Goal: Information Seeking & Learning: Compare options

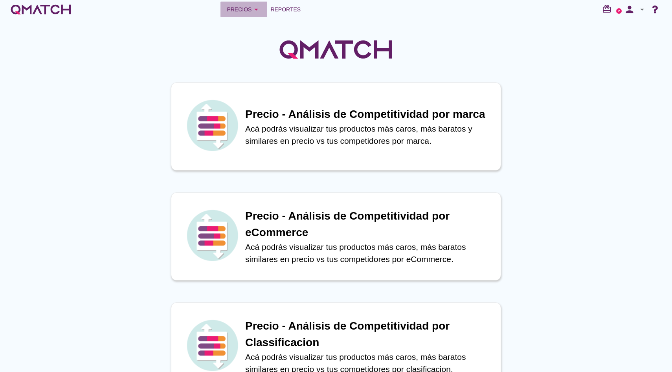
click at [255, 10] on icon "arrow_drop_down" at bounding box center [256, 9] width 9 height 9
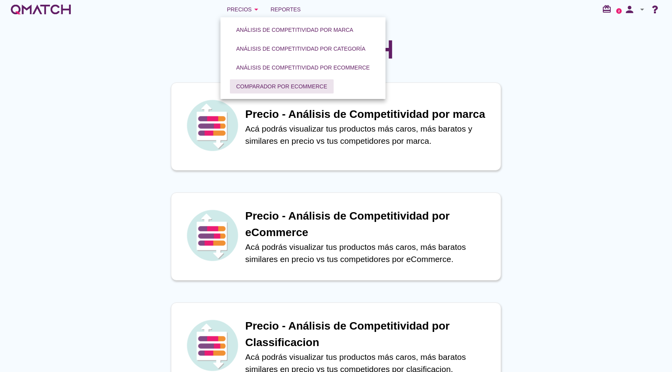
click at [265, 85] on div "Comparador por eCommerce" at bounding box center [281, 87] width 91 height 8
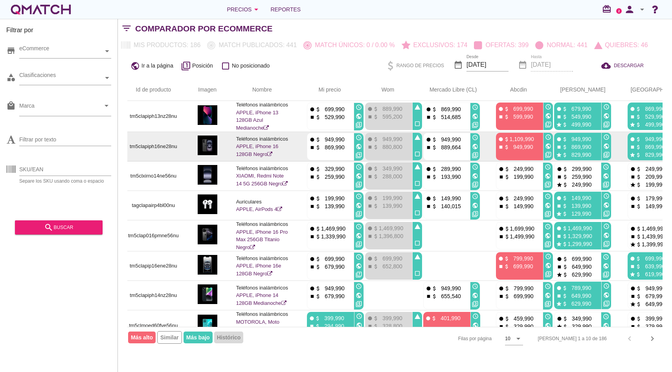
scroll to position [0, 8]
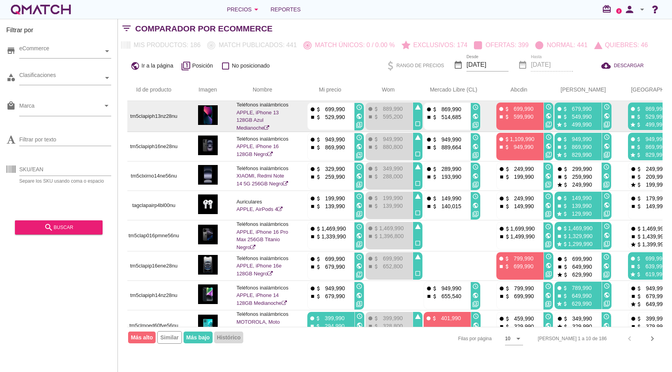
click at [265, 115] on link "APPLE, iPhone 13 128GB Azul Medianoche" at bounding box center [258, 120] width 42 height 21
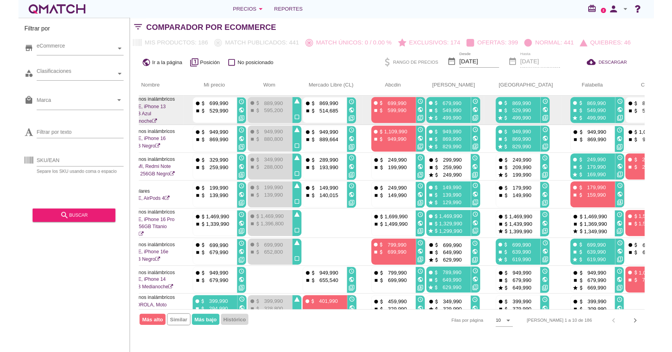
scroll to position [0, 0]
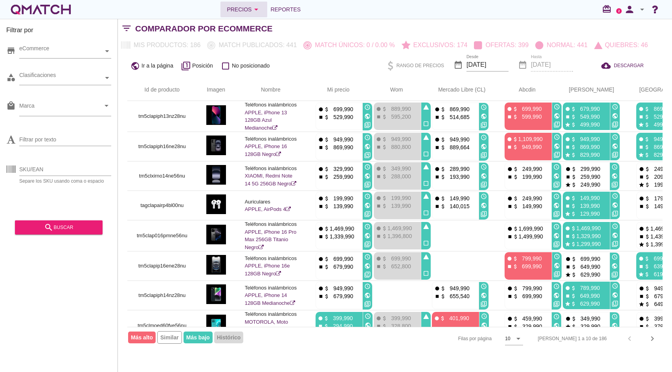
click at [252, 13] on icon "arrow_drop_down" at bounding box center [256, 9] width 9 height 9
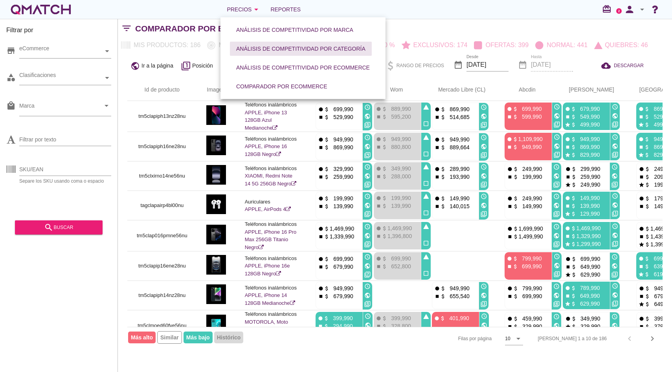
click at [317, 53] on button "Análisis de competitividad por categoría" at bounding box center [301, 49] width 142 height 14
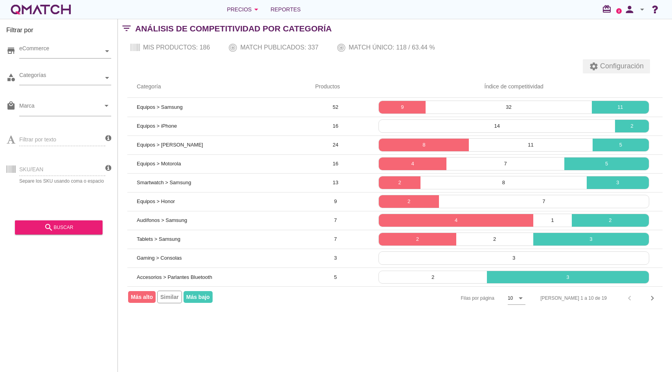
click at [606, 64] on span "Configuración" at bounding box center [621, 66] width 45 height 11
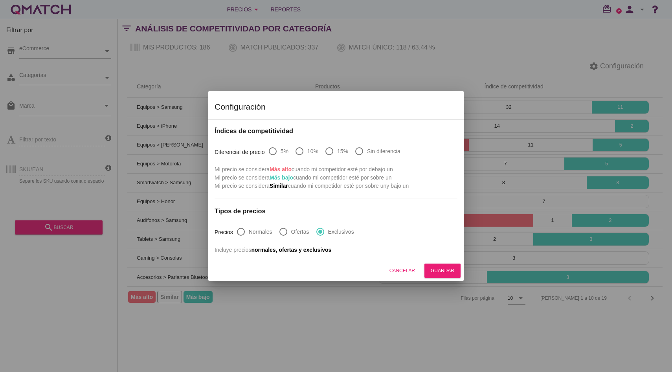
click at [371, 151] on label "Sin diferencia" at bounding box center [383, 151] width 33 height 8
radio input "true"
click at [435, 271] on div "Guardar" at bounding box center [443, 270] width 24 height 7
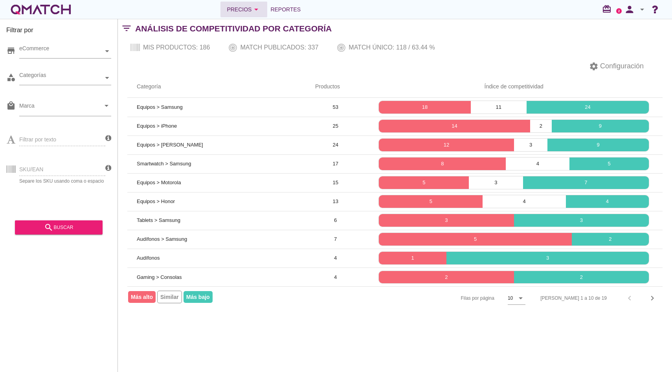
click at [254, 9] on icon "arrow_drop_down" at bounding box center [256, 9] width 9 height 9
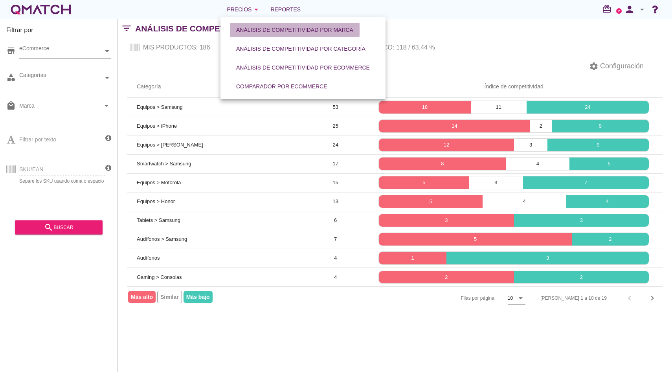
click at [305, 32] on div "Análisis de competitividad por marca" at bounding box center [294, 30] width 117 height 8
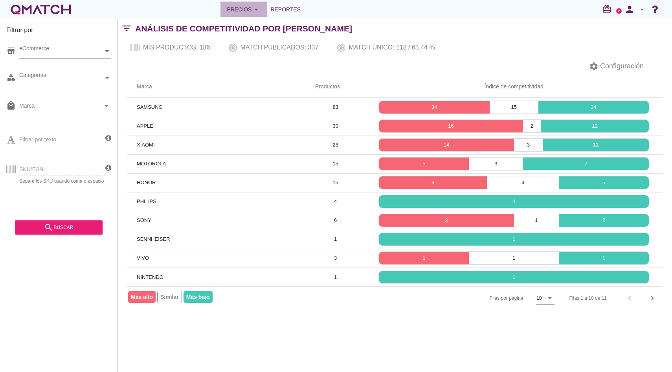
click at [241, 8] on div "Precios arrow_drop_down" at bounding box center [244, 9] width 34 height 9
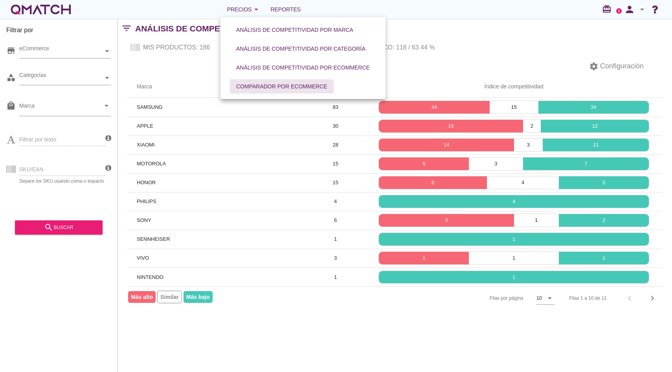
click at [265, 86] on div "Comparador por eCommerce" at bounding box center [281, 87] width 91 height 8
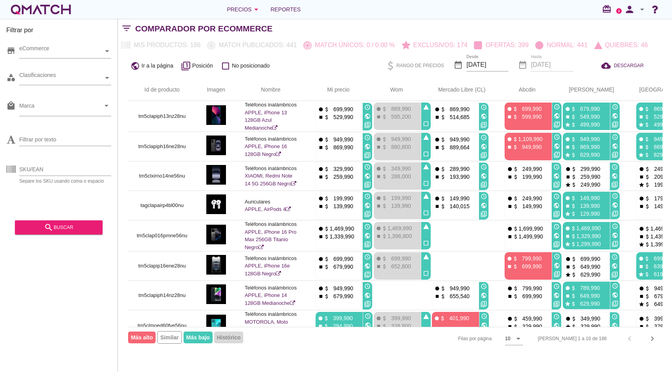
click at [51, 5] on div "white-qmatch-logo" at bounding box center [40, 10] width 63 height 16
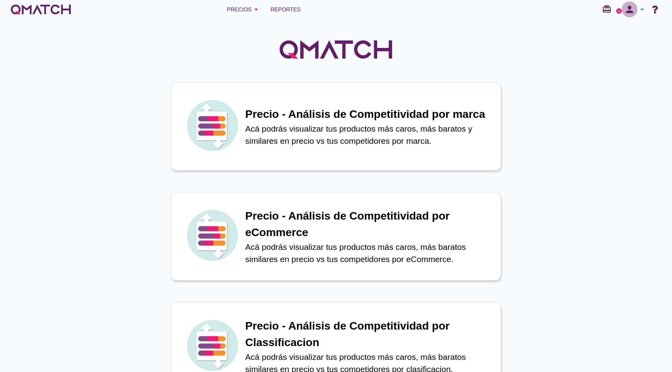
click at [636, 5] on icon "person" at bounding box center [630, 9] width 16 height 11
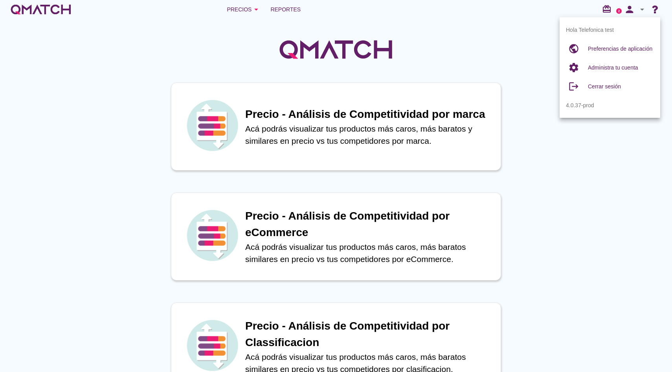
click at [511, 43] on div at bounding box center [336, 45] width 672 height 53
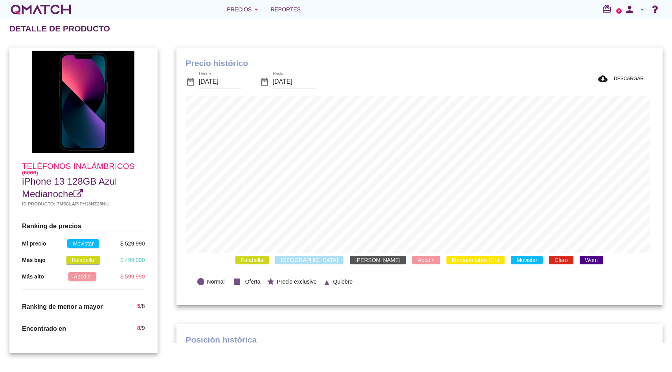
scroll to position [230, 483]
click at [549, 257] on span "Claro" at bounding box center [561, 260] width 24 height 9
click at [511, 258] on span "Movistar" at bounding box center [527, 260] width 32 height 9
click at [580, 261] on span "Wom" at bounding box center [592, 260] width 24 height 9
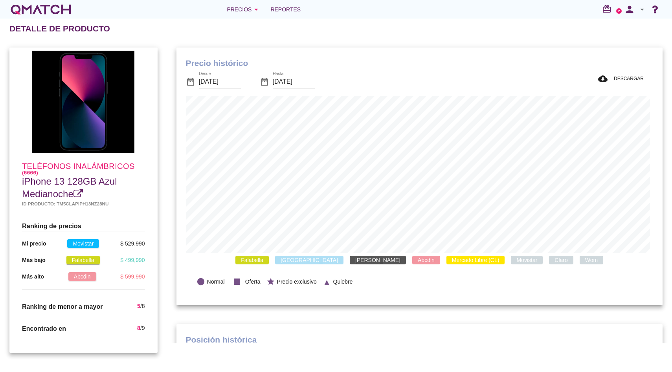
click at [580, 261] on span "Wom" at bounding box center [592, 260] width 24 height 9
click at [511, 261] on span "Movistar" at bounding box center [527, 260] width 32 height 9
click at [448, 261] on span "Mercado Libre (CL)" at bounding box center [476, 260] width 59 height 9
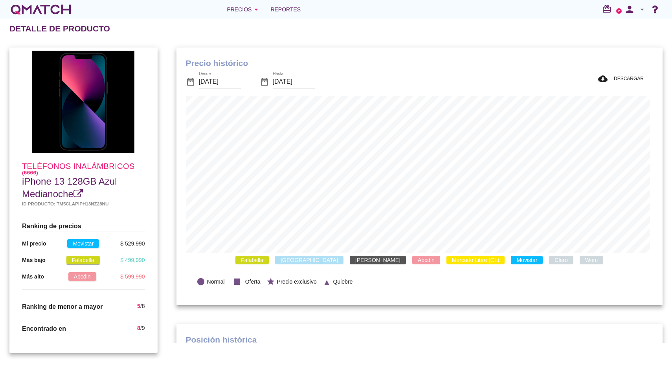
click at [359, 258] on span "[PERSON_NAME]" at bounding box center [378, 260] width 56 height 9
click at [324, 263] on span "[GEOGRAPHIC_DATA]" at bounding box center [309, 260] width 68 height 9
click at [269, 260] on span "Falabella" at bounding box center [251, 260] width 33 height 9
click at [447, 265] on span "Mercado Libre (CL)" at bounding box center [476, 260] width 59 height 9
click at [511, 260] on span "Movistar" at bounding box center [527, 260] width 32 height 9
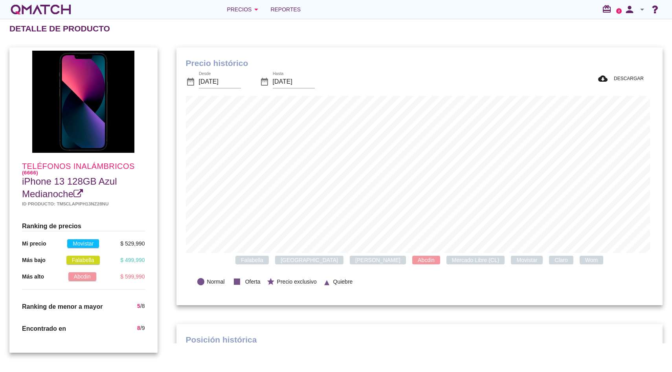
scroll to position [0, 0]
click at [412, 261] on span "Abcdin" at bounding box center [426, 260] width 28 height 9
click at [269, 259] on span "Falabella" at bounding box center [251, 260] width 33 height 9
click at [323, 259] on span "[GEOGRAPHIC_DATA]" at bounding box center [309, 260] width 68 height 9
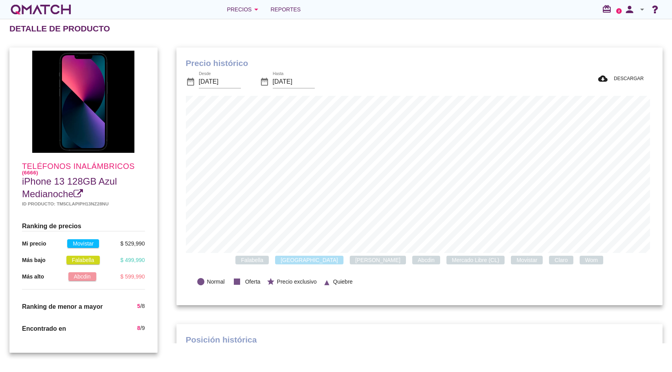
click at [323, 259] on span "[GEOGRAPHIC_DATA]" at bounding box center [309, 260] width 68 height 9
click at [351, 259] on span "Ripley" at bounding box center [378, 260] width 56 height 9
click at [412, 259] on span "Abcdin" at bounding box center [426, 260] width 28 height 9
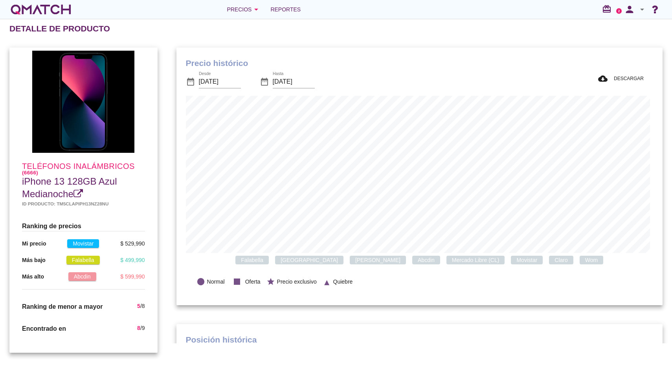
click at [447, 259] on span "Mercado Libre (CL)" at bounding box center [476, 260] width 59 height 9
click at [511, 258] on span "Movistar" at bounding box center [527, 260] width 32 height 9
click at [511, 260] on span "Movistar" at bounding box center [527, 260] width 32 height 9
click at [549, 260] on span "Claro" at bounding box center [561, 260] width 24 height 9
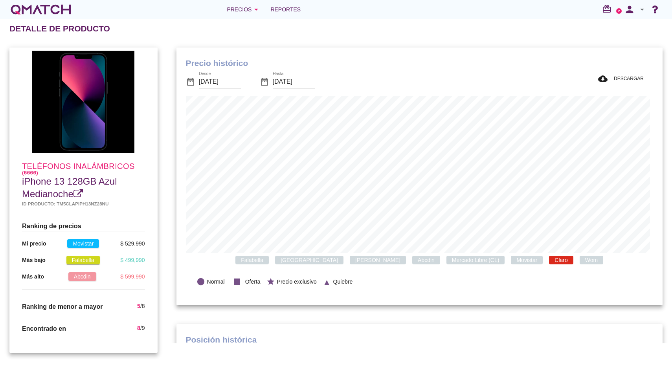
click at [549, 261] on span "Claro" at bounding box center [561, 260] width 24 height 9
click at [580, 261] on span "Wom" at bounding box center [592, 260] width 24 height 9
click at [269, 258] on span "Falabella" at bounding box center [251, 260] width 33 height 9
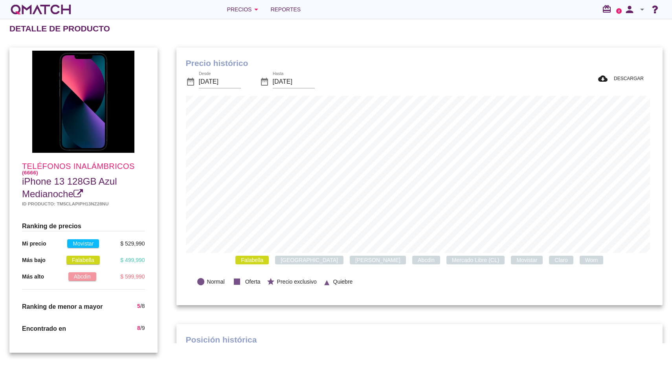
click at [315, 261] on span "[GEOGRAPHIC_DATA]" at bounding box center [309, 260] width 68 height 9
click at [350, 258] on span "Ripley" at bounding box center [378, 260] width 56 height 9
click at [412, 262] on span "Abcdin" at bounding box center [426, 260] width 28 height 9
click at [231, 5] on div "Precios arrow_drop_down" at bounding box center [244, 9] width 34 height 9
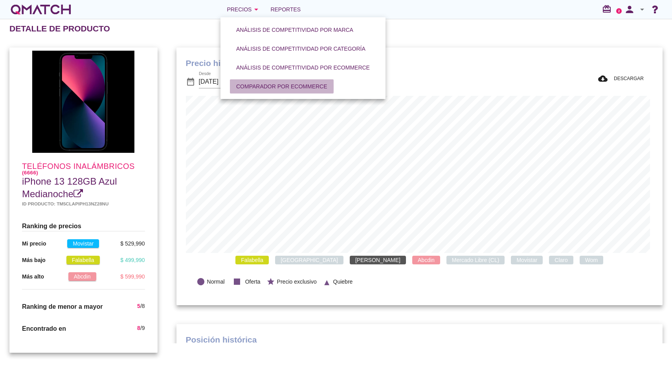
click at [230, 84] on button "Comparador por eCommerce" at bounding box center [282, 86] width 104 height 14
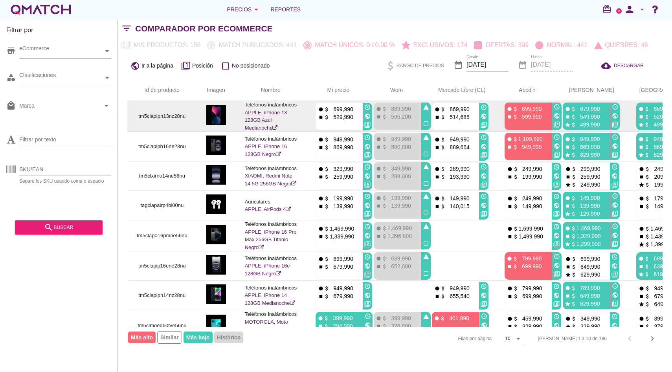
click at [368, 115] on icon "public" at bounding box center [367, 116] width 6 height 6
click at [483, 117] on icon "public" at bounding box center [484, 116] width 6 height 6
click at [556, 115] on icon "public" at bounding box center [557, 116] width 6 height 6
click at [617, 116] on icon "public" at bounding box center [615, 116] width 6 height 6
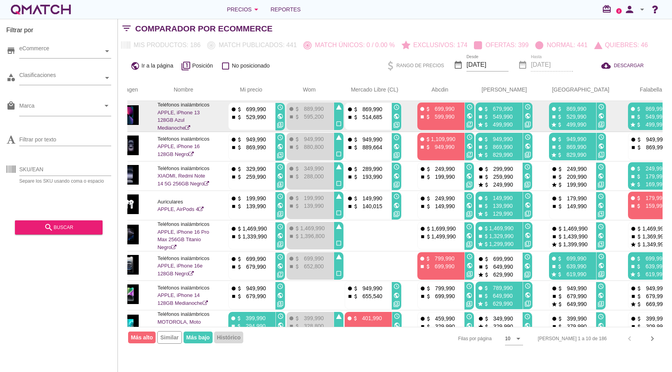
scroll to position [0, 89]
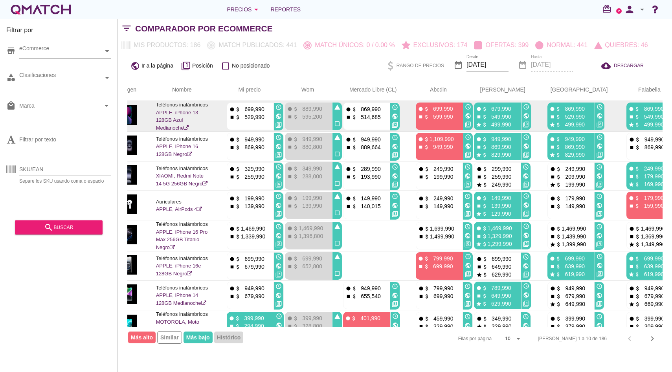
click at [597, 115] on icon "public" at bounding box center [600, 116] width 6 height 6
click at [672, 118] on icon "public" at bounding box center [679, 116] width 6 height 6
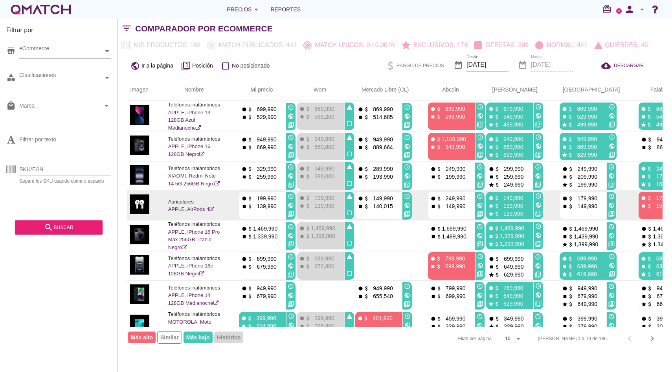
scroll to position [0, 131]
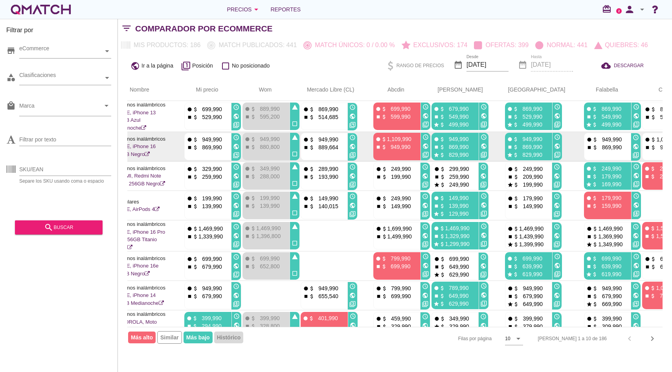
scroll to position [0, 0]
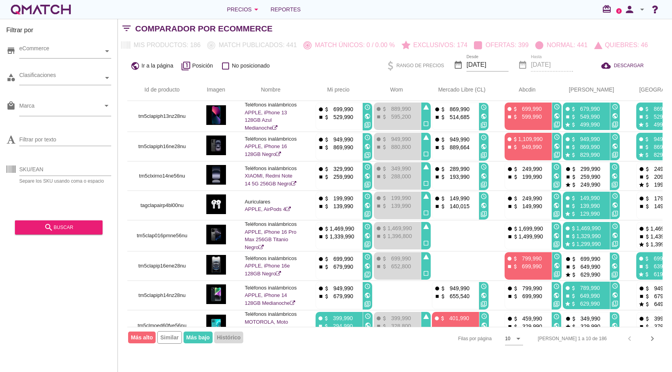
click at [251, 18] on div "Precios arrow_drop_down Reportes redeem 2 person arrow_drop_down" at bounding box center [336, 9] width 672 height 19
click at [254, 5] on icon "arrow_drop_down" at bounding box center [256, 9] width 9 height 9
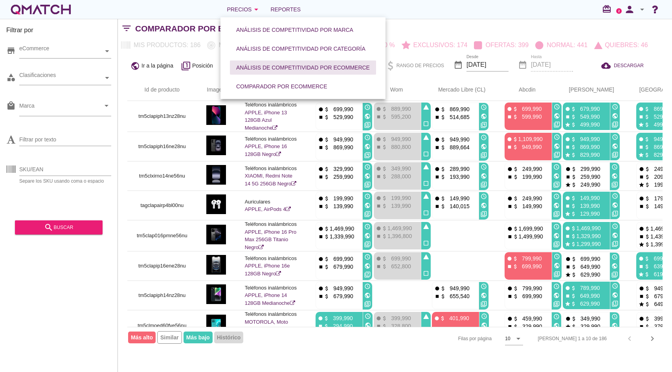
click at [270, 66] on div "Análisis de competitividad por eCommerce" at bounding box center [303, 68] width 134 height 8
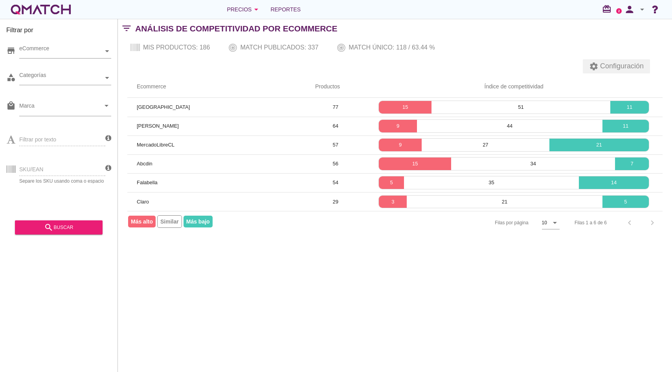
click at [631, 70] on span "Configuración" at bounding box center [621, 66] width 45 height 11
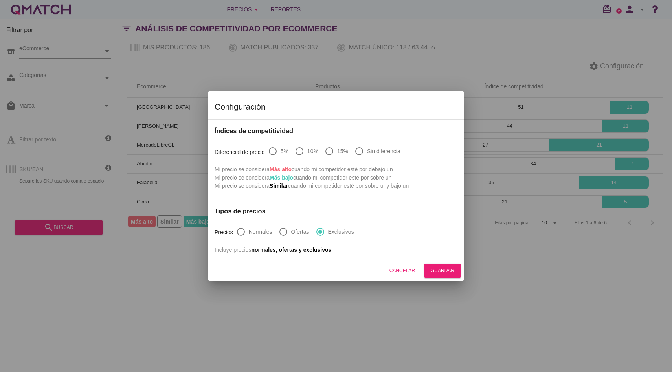
click at [399, 145] on div "radio_button_unchecked 5% radio_button_unchecked 10% radio_button_unchecked 15%…" at bounding box center [362, 152] width 189 height 27
click at [392, 151] on label "Sin diferencia" at bounding box center [383, 151] width 33 height 8
radio input "true"
click at [451, 277] on button "Guardar" at bounding box center [443, 271] width 36 height 14
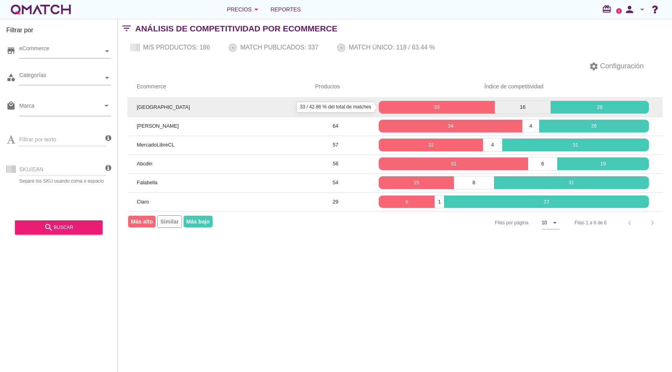
click at [452, 108] on p "33" at bounding box center [437, 107] width 116 height 8
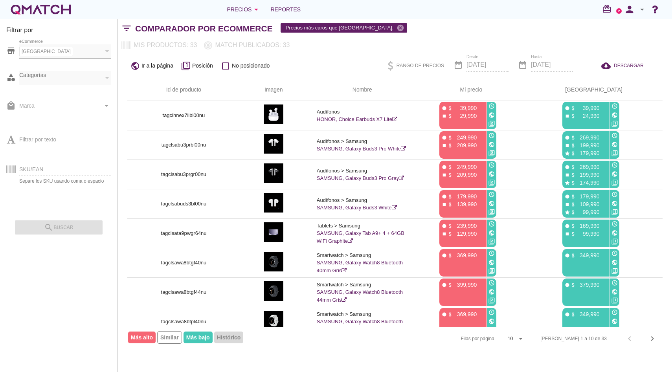
scroll to position [68, 0]
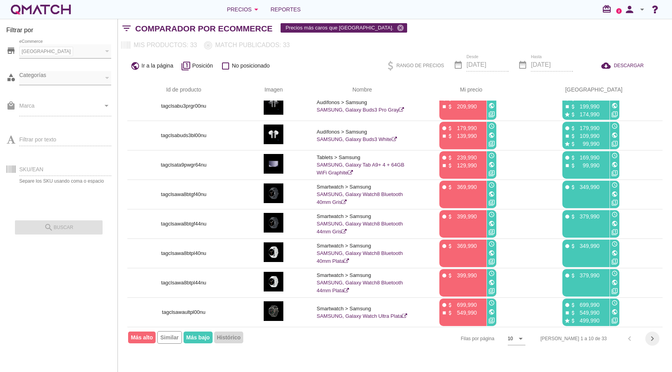
click at [654, 336] on icon "chevron_right" at bounding box center [652, 338] width 9 height 9
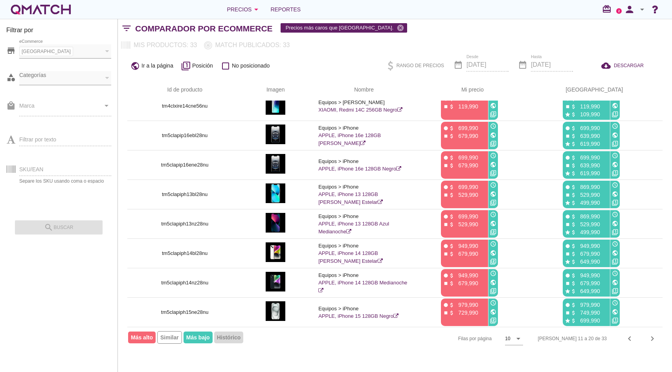
scroll to position [0, 0]
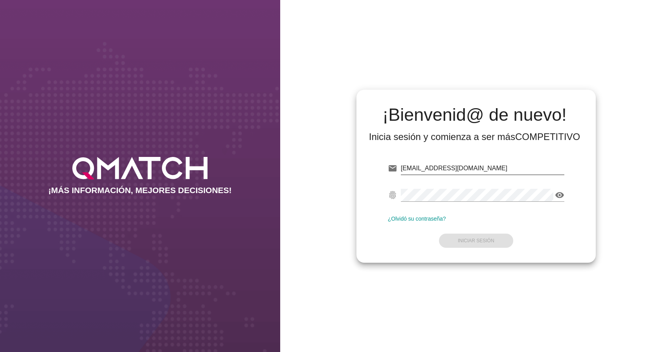
click at [456, 172] on input "dmadrid@qmatch.cl" at bounding box center [483, 168] width 164 height 13
click at [456, 171] on input "dmadrid@qmatch.cl" at bounding box center [483, 168] width 164 height 13
type input "test@test.telefonica.cl"
click at [476, 242] on strong "Iniciar Sesión" at bounding box center [476, 241] width 37 height 6
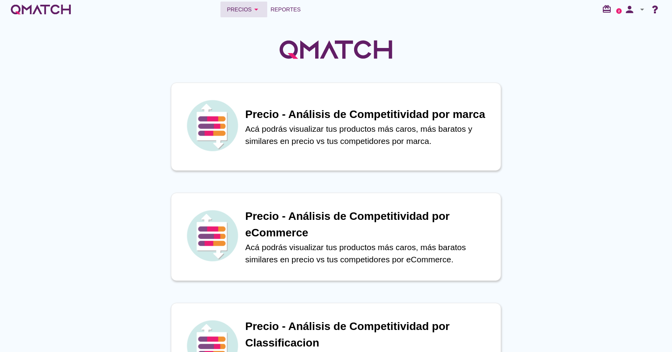
click at [255, 12] on icon "arrow_drop_down" at bounding box center [256, 9] width 9 height 9
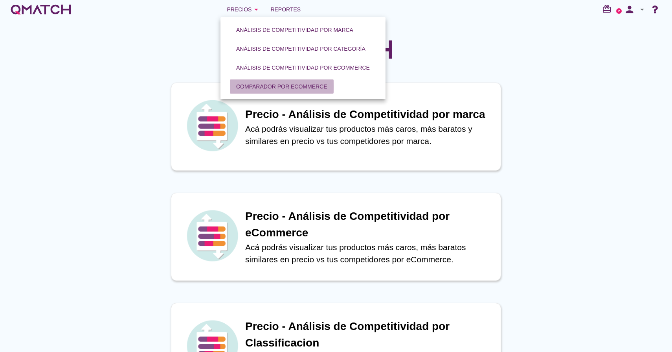
click at [292, 86] on div "Comparador por eCommerce" at bounding box center [281, 87] width 91 height 8
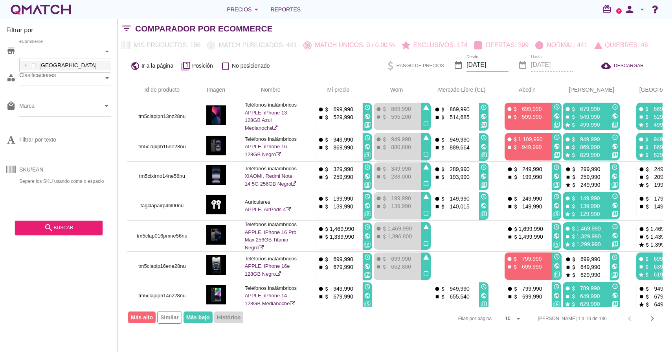
scroll to position [14, 91]
click at [107, 51] on icon at bounding box center [107, 51] width 4 height 2
click at [27, 66] on icon at bounding box center [26, 66] width 4 height 4
click at [26, 64] on icon at bounding box center [26, 66] width 4 height 4
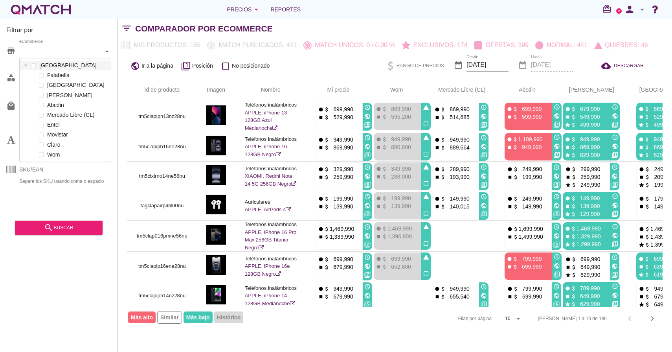
scroll to position [15, 93]
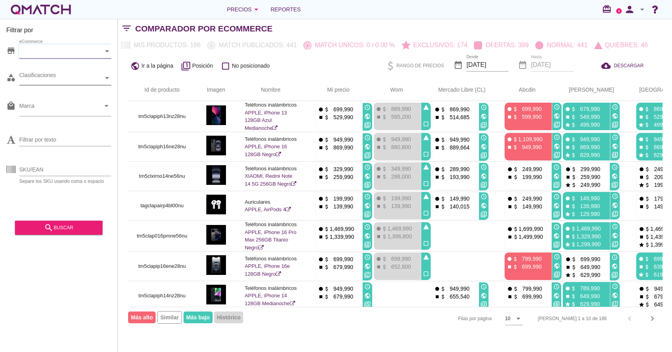
click at [64, 75] on div "Clasificaciones" at bounding box center [61, 78] width 84 height 8
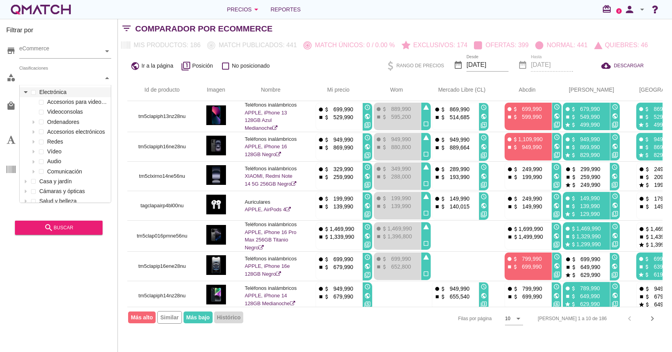
scroll to position [119, 93]
click at [24, 92] on icon at bounding box center [26, 92] width 4 height 4
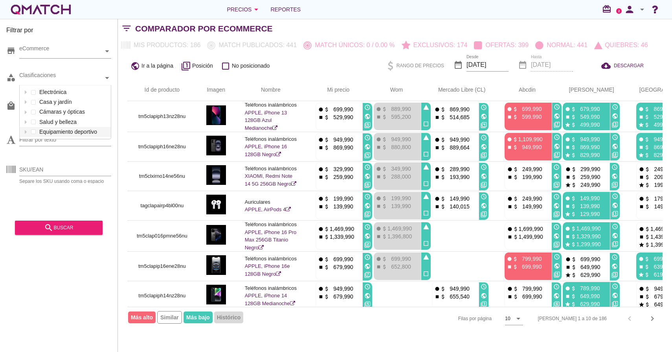
click at [39, 153] on div at bounding box center [65, 151] width 92 height 5
click at [37, 105] on input "Marca" at bounding box center [59, 107] width 81 height 13
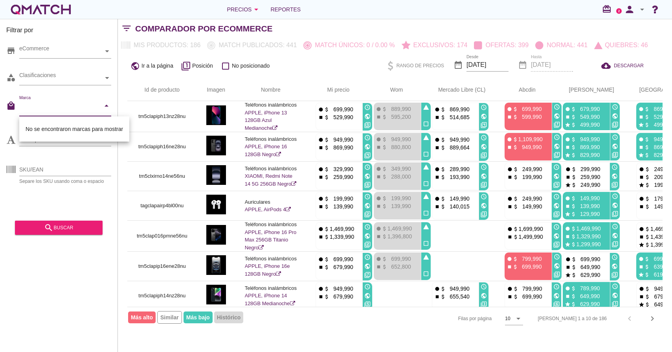
click at [37, 105] on input "Marca" at bounding box center [59, 107] width 81 height 13
click at [35, 106] on input "Marca" at bounding box center [59, 107] width 81 height 13
click at [104, 101] on icon "arrow_drop_down" at bounding box center [106, 105] width 9 height 9
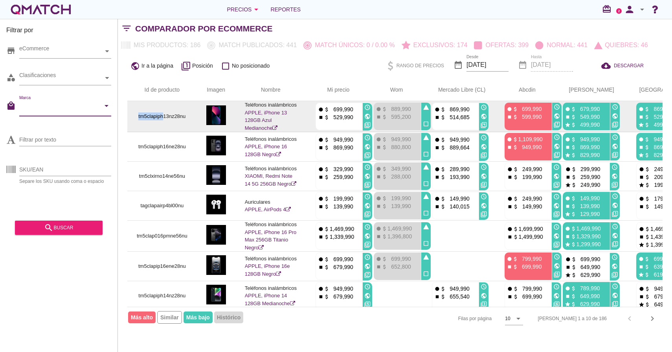
drag, startPoint x: 137, startPoint y: 116, endPoint x: 191, endPoint y: 113, distance: 54.3
click at [177, 114] on p "tm5clapiph13nz28nu" at bounding box center [162, 116] width 51 height 8
click at [221, 108] on img at bounding box center [216, 115] width 20 height 20
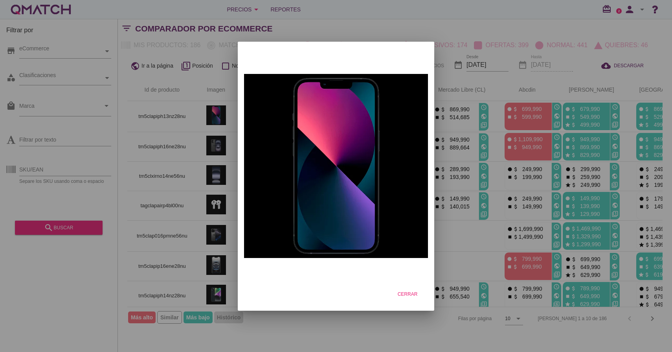
click at [183, 103] on div at bounding box center [336, 176] width 672 height 352
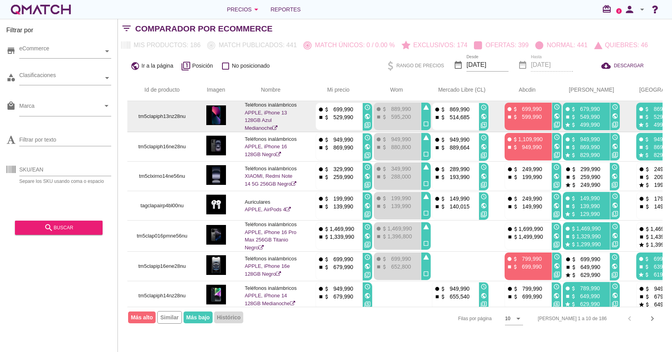
click at [286, 103] on p "Teléfonos inalámbricos" at bounding box center [271, 105] width 52 height 8
click at [286, 104] on p "Teléfonos inalámbricos" at bounding box center [271, 105] width 52 height 8
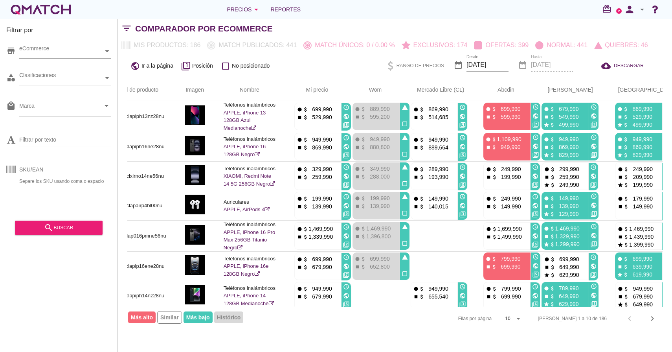
scroll to position [0, 21]
click at [308, 58] on div "public Ir a la página filter_1 Posición check_box_outline_blank No posicionado" at bounding box center [228, 65] width 202 height 15
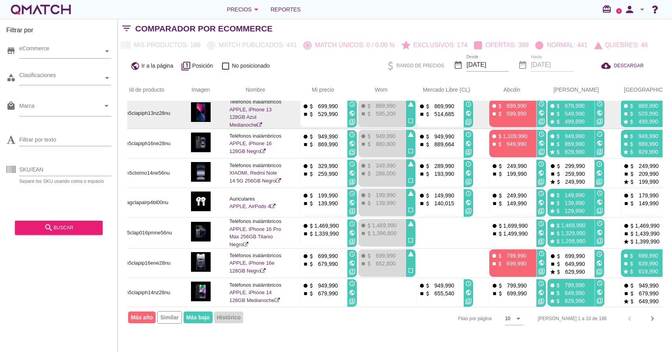
scroll to position [0, 15]
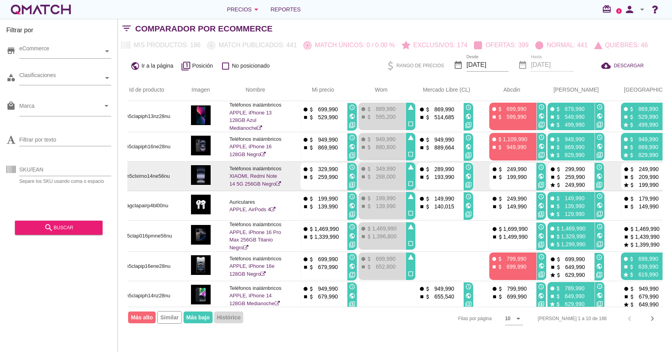
drag, startPoint x: 338, startPoint y: 177, endPoint x: 318, endPoint y: 178, distance: 19.7
click at [317, 178] on div "stop attach_money 259,990" at bounding box center [324, 177] width 42 height 8
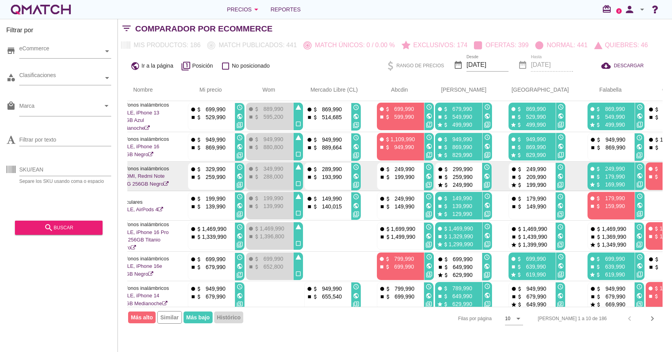
scroll to position [0, 131]
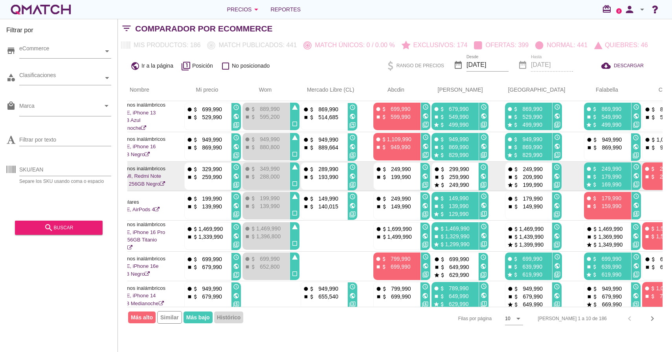
drag, startPoint x: 582, startPoint y: 186, endPoint x: 544, endPoint y: 167, distance: 41.8
click at [544, 167] on tr "tm5clxirno14ne56nu Teléfonos inalámbricos XIAOMI, Redmi Note 14 5G 256GB Negro …" at bounding box center [343, 176] width 695 height 29
click at [598, 165] on p "249,990" at bounding box center [610, 169] width 24 height 8
drag, startPoint x: 469, startPoint y: 171, endPoint x: 435, endPoint y: 171, distance: 34.6
click at [432, 171] on div "fiber_manual_record attach_money 299,990 stop attach_money 259,990 star attach_…" at bounding box center [455, 177] width 46 height 28
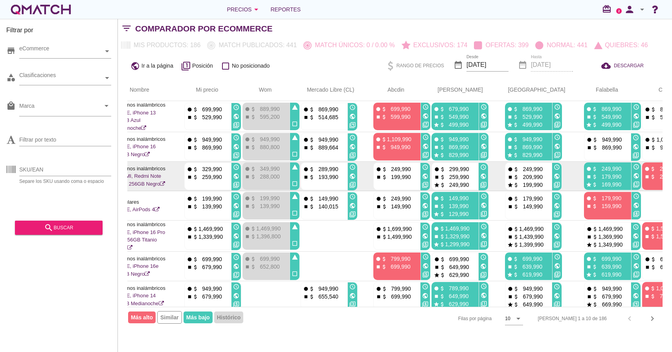
click at [447, 171] on p "299,990" at bounding box center [458, 169] width 24 height 8
drag, startPoint x: 470, startPoint y: 178, endPoint x: 436, endPoint y: 178, distance: 34.2
click at [434, 178] on div "stop attach_money 259,990" at bounding box center [455, 177] width 42 height 8
click at [447, 173] on p "299,990" at bounding box center [458, 169] width 24 height 8
drag, startPoint x: 468, startPoint y: 187, endPoint x: 434, endPoint y: 187, distance: 34.2
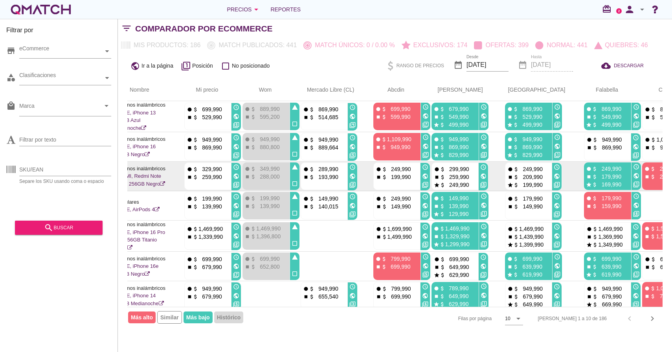
click at [434, 187] on div "star attach_money 249,990" at bounding box center [455, 184] width 42 height 8
click at [456, 174] on p "259,990" at bounding box center [458, 177] width 24 height 8
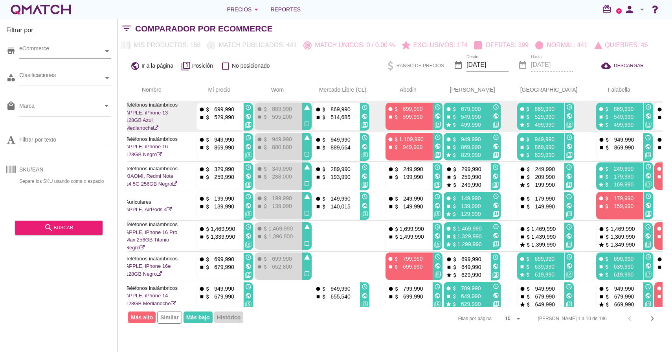
scroll to position [0, 112]
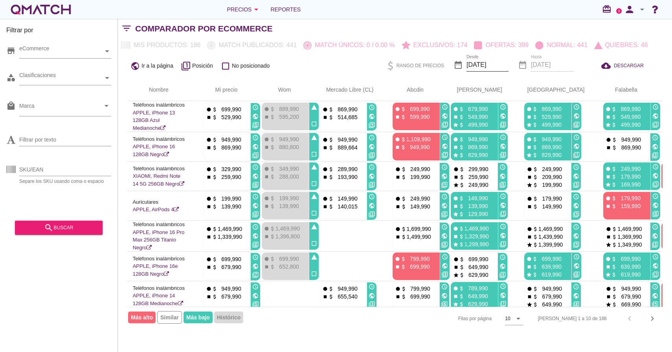
click at [482, 60] on input "[DATE]" at bounding box center [488, 65] width 42 height 13
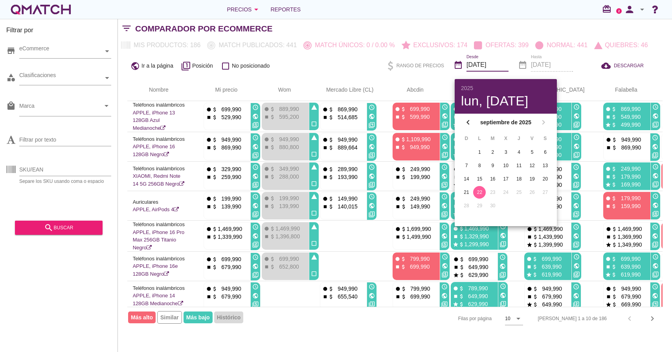
click at [329, 56] on div "public Ir a la página filter_1 Posición check_box_outline_blank No posicionado …" at bounding box center [395, 65] width 554 height 27
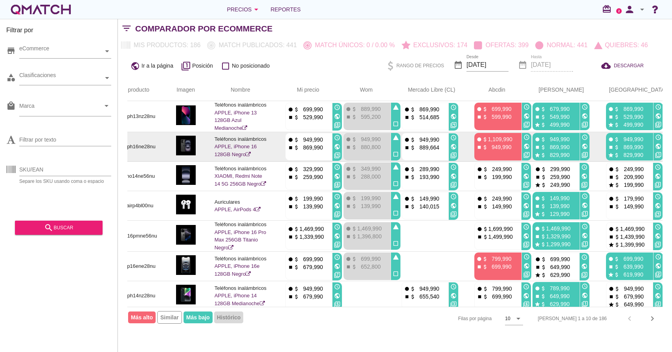
scroll to position [0, 29]
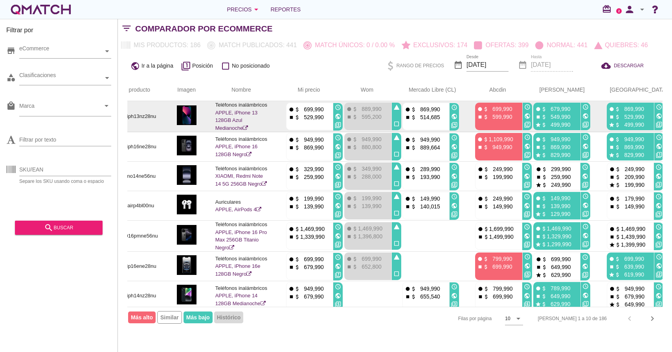
click at [228, 118] on link "APPLE, iPhone 13 128GB Azul Medianoche" at bounding box center [236, 120] width 42 height 21
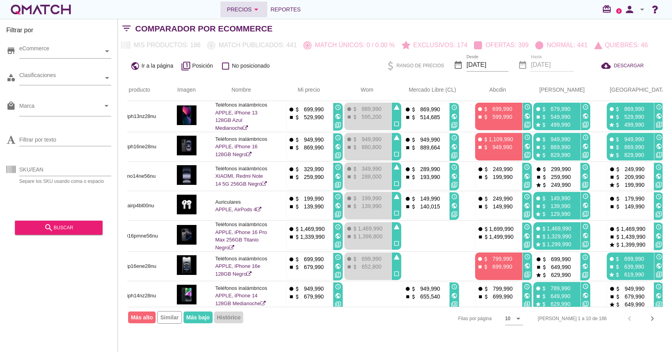
click at [248, 7] on div "Precios arrow_drop_down" at bounding box center [244, 9] width 34 height 9
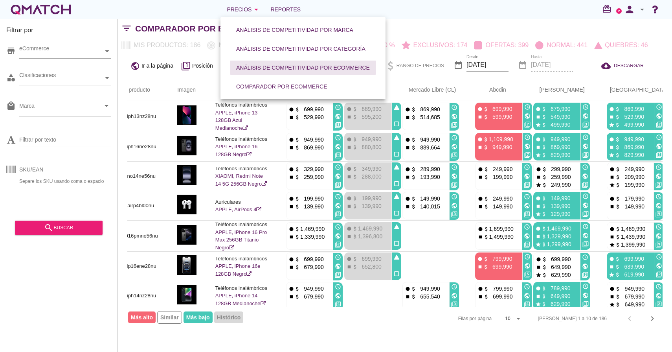
click at [298, 68] on div "Análisis de competitividad por eCommerce" at bounding box center [303, 68] width 134 height 8
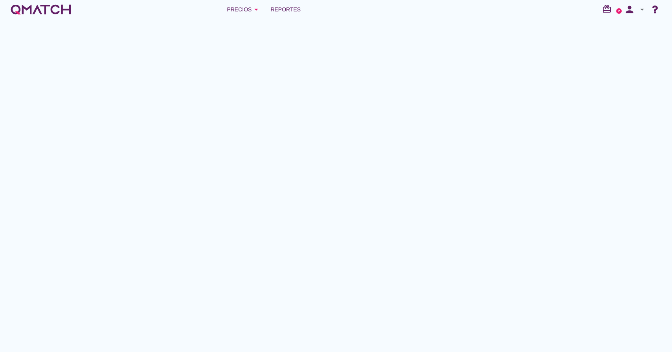
scroll to position [0, 13]
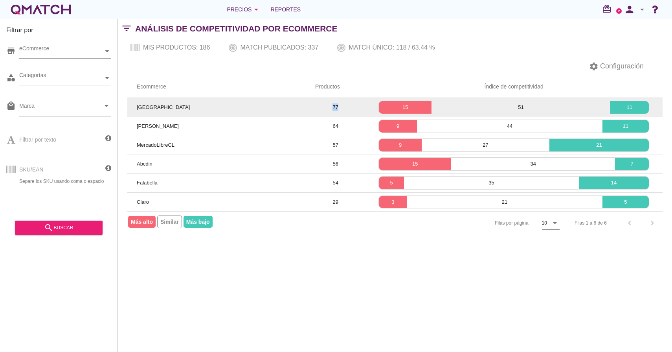
drag, startPoint x: 339, startPoint y: 106, endPoint x: 329, endPoint y: 107, distance: 10.3
click at [329, 107] on td "77" at bounding box center [335, 107] width 59 height 19
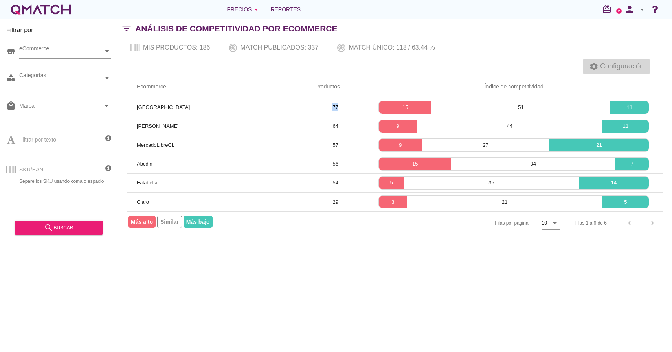
click at [607, 65] on span "Configuración" at bounding box center [621, 66] width 45 height 11
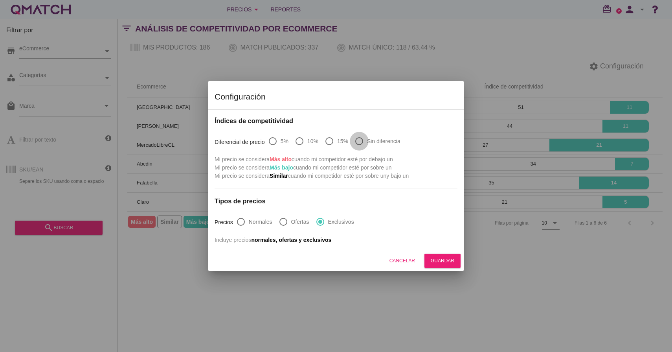
click at [360, 139] on div at bounding box center [359, 140] width 13 height 13
radio input "true"
click at [445, 267] on button "Guardar" at bounding box center [443, 261] width 36 height 14
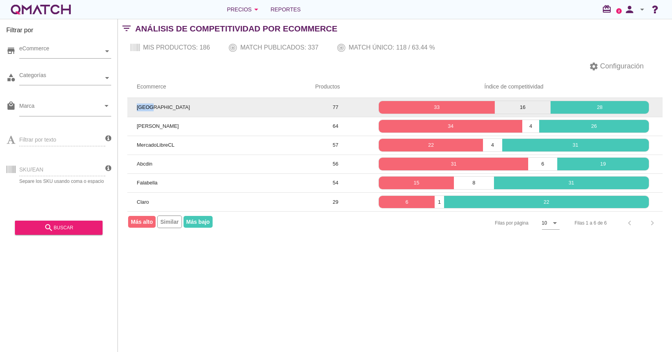
drag, startPoint x: 136, startPoint y: 107, endPoint x: 149, endPoint y: 109, distance: 12.8
click at [149, 109] on td "[GEOGRAPHIC_DATA]" at bounding box center [216, 107] width 178 height 19
click at [335, 108] on td "77" at bounding box center [335, 107] width 59 height 19
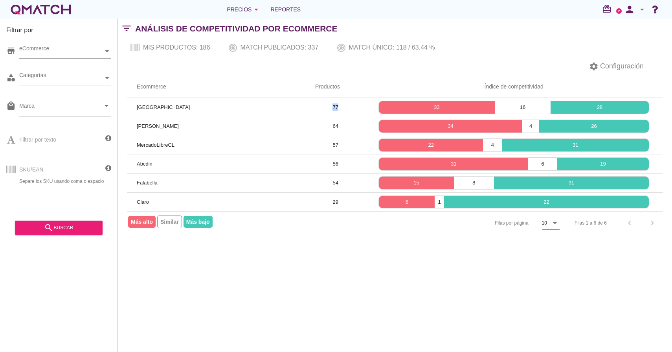
click at [437, 81] on th "Índice de competitividad" at bounding box center [514, 87] width 298 height 22
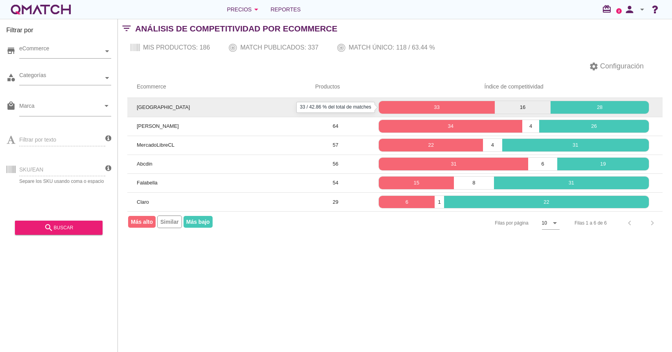
click at [426, 107] on p "33" at bounding box center [437, 107] width 116 height 8
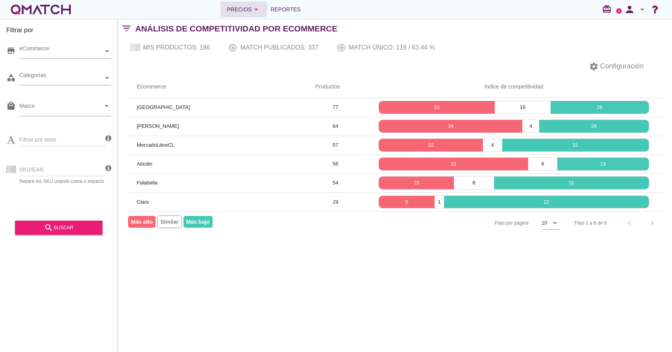
click at [239, 13] on div "Precios arrow_drop_down" at bounding box center [244, 9] width 34 height 9
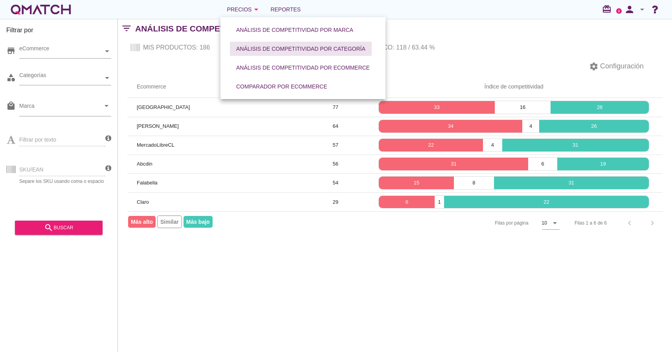
click at [281, 54] on button "Análisis de competitividad por categoría" at bounding box center [301, 49] width 142 height 14
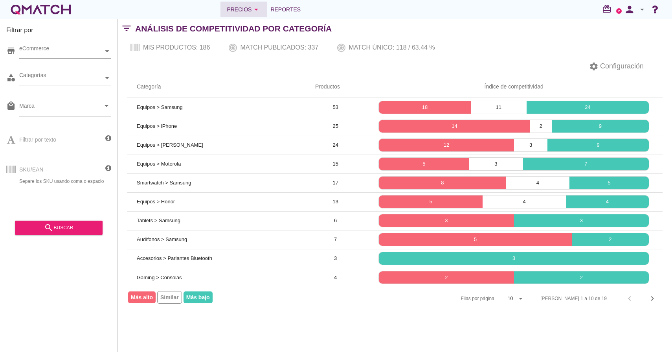
click at [254, 13] on icon "arrow_drop_down" at bounding box center [256, 9] width 9 height 9
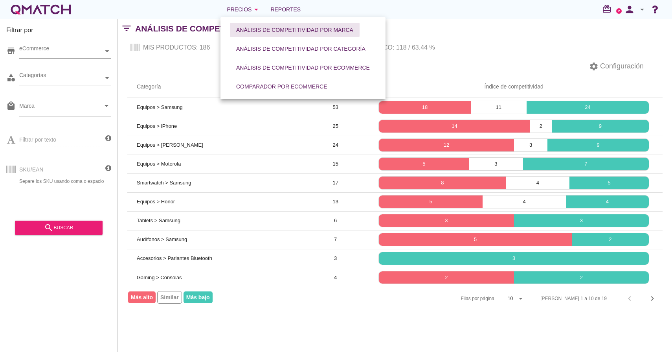
click at [259, 26] on div "Análisis de competitividad por marca" at bounding box center [294, 30] width 117 height 8
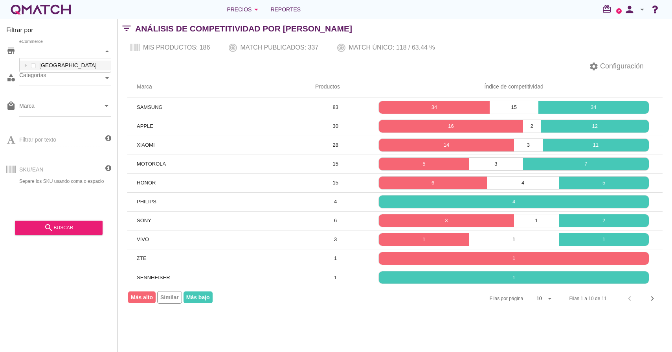
click at [95, 55] on div "eCommerce" at bounding box center [61, 51] width 84 height 8
click at [29, 65] on div at bounding box center [26, 66] width 8 height 10
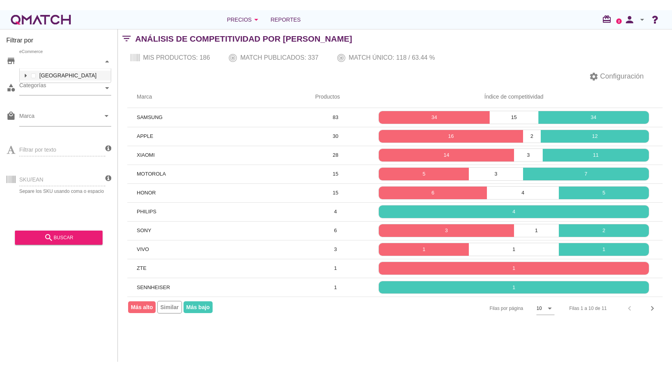
scroll to position [103, 91]
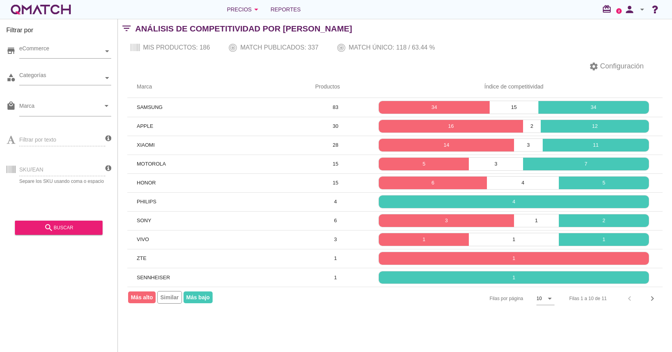
click at [203, 66] on div "settings Configuración" at bounding box center [395, 66] width 554 height 19
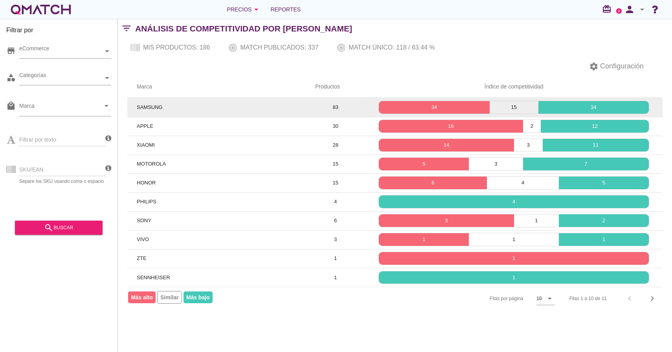
click at [334, 108] on td "83" at bounding box center [335, 107] width 59 height 19
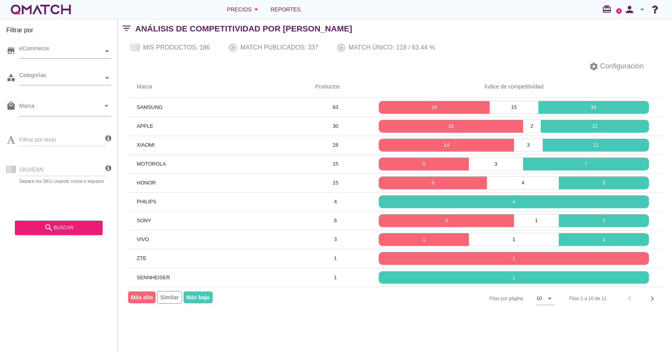
click at [375, 41] on div "Mis productos: 186 Match publicados: 337 Match único: 118 / 63.44 %" at bounding box center [395, 47] width 554 height 19
click at [300, 11] on span "Reportes" at bounding box center [285, 9] width 30 height 9
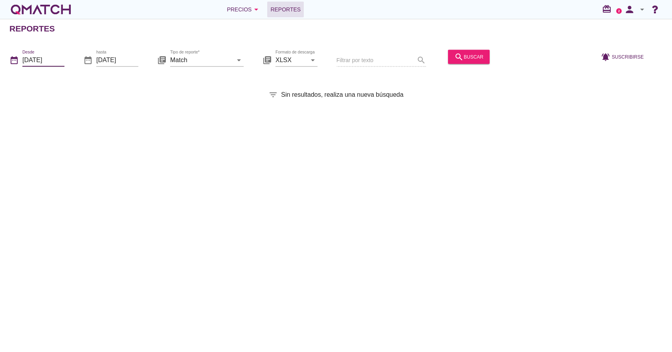
click at [26, 57] on input "2025-09-01" at bounding box center [43, 59] width 42 height 13
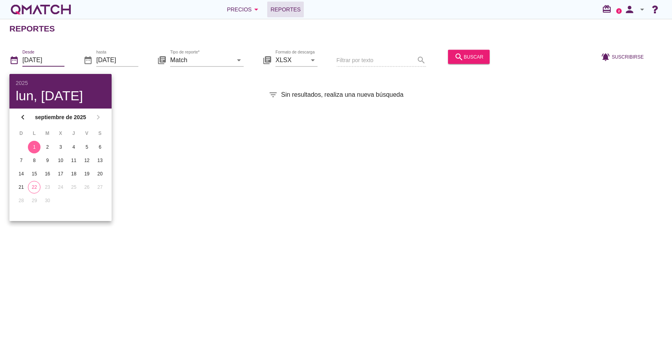
click at [132, 161] on div "Reportes date_range Desde 2025-09-01 date_range hasta 2025-09-22 library_books …" at bounding box center [336, 185] width 672 height 333
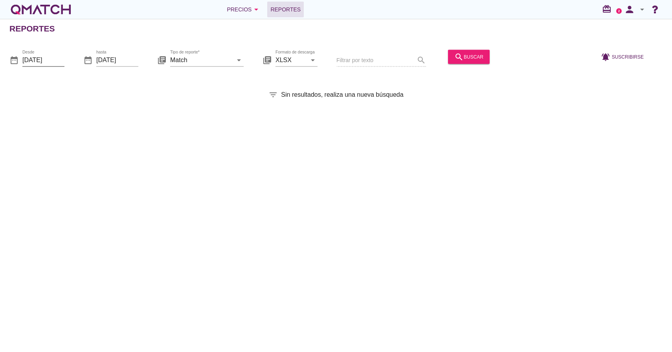
click at [52, 64] on input "2025-09-01" at bounding box center [43, 59] width 42 height 13
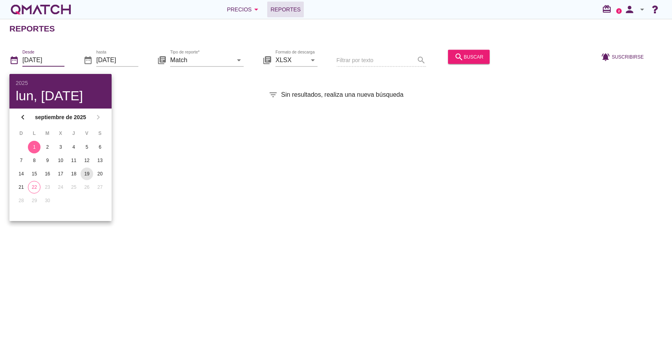
click at [85, 175] on div "19" at bounding box center [87, 173] width 13 height 7
type input "2025-09-19"
click at [119, 64] on input "[DATE]" at bounding box center [117, 59] width 42 height 13
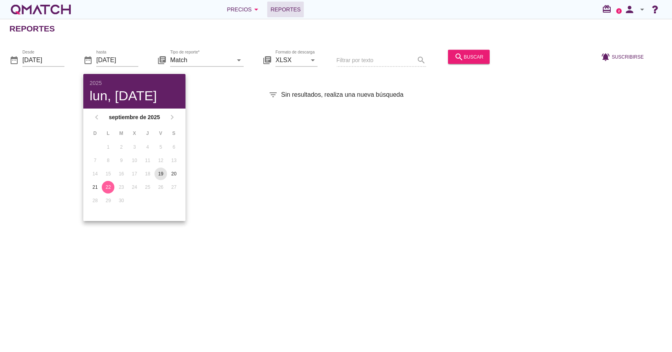
click at [159, 171] on div "19" at bounding box center [160, 173] width 13 height 7
type input "2025-09-19"
click at [226, 59] on input "Match" at bounding box center [201, 59] width 63 height 13
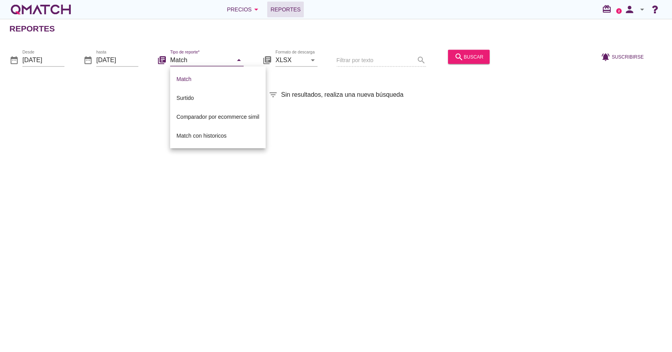
click at [359, 121] on div "Reportes date_range Desde 2025-09-19 date_range hasta 2025-09-19 library_books …" at bounding box center [336, 185] width 672 height 333
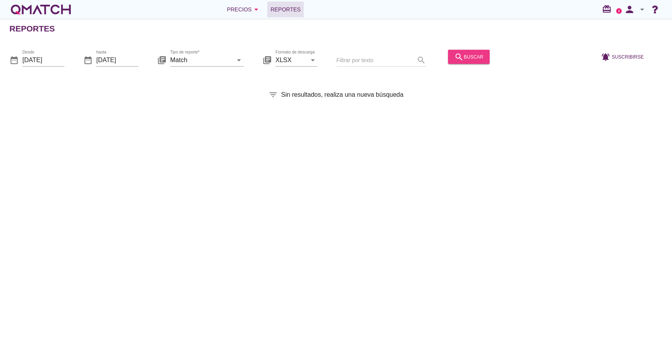
click at [462, 61] on button "search buscar" at bounding box center [469, 57] width 42 height 14
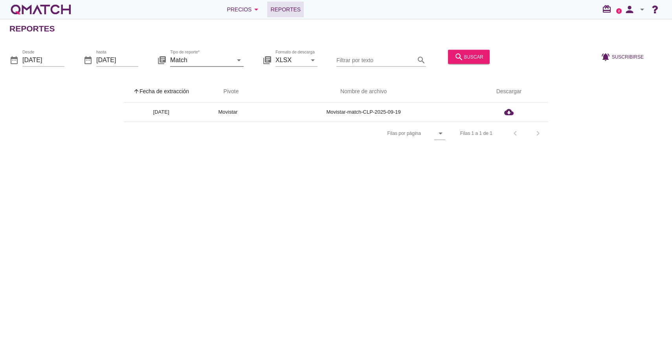
click at [241, 61] on icon "arrow_drop_down" at bounding box center [238, 59] width 9 height 9
click at [197, 101] on div "Surtido" at bounding box center [217, 97] width 83 height 9
type input "Surtido"
click at [462, 63] on button "search buscar" at bounding box center [469, 57] width 42 height 14
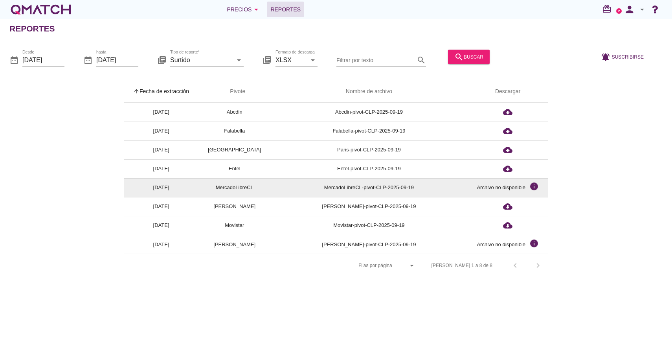
click at [387, 189] on td "MercadoLibreCL-pivot-CLP-2025-09-19" at bounding box center [368, 187] width 197 height 19
click at [387, 188] on td "MercadoLibreCL-pivot-CLP-2025-09-19" at bounding box center [368, 187] width 197 height 19
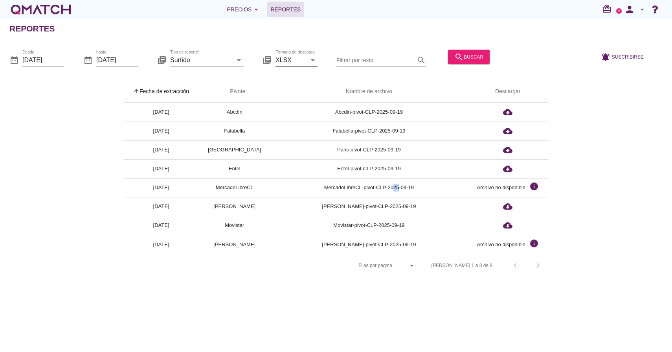
click at [316, 59] on icon "arrow_drop_down" at bounding box center [312, 59] width 9 height 9
click at [380, 81] on th "Nombre de archivo" at bounding box center [368, 92] width 197 height 22
click at [233, 66] on div "Tipo de reporte* Surtido arrow_drop_down" at bounding box center [207, 59] width 74 height 13
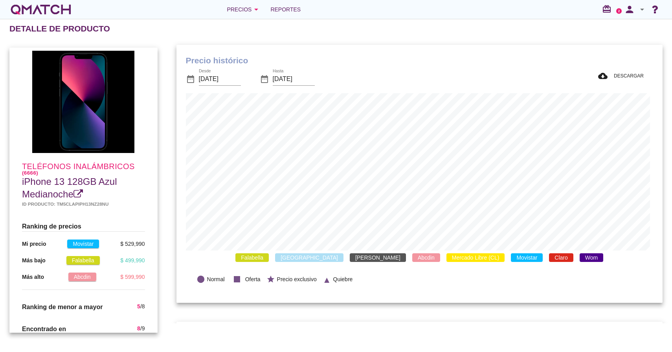
scroll to position [4, 0]
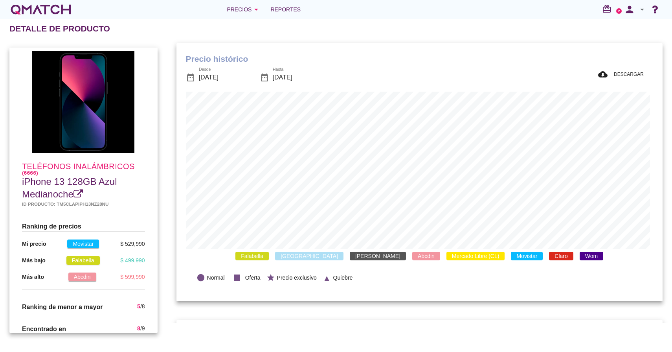
click at [269, 259] on span "Falabella" at bounding box center [251, 256] width 33 height 9
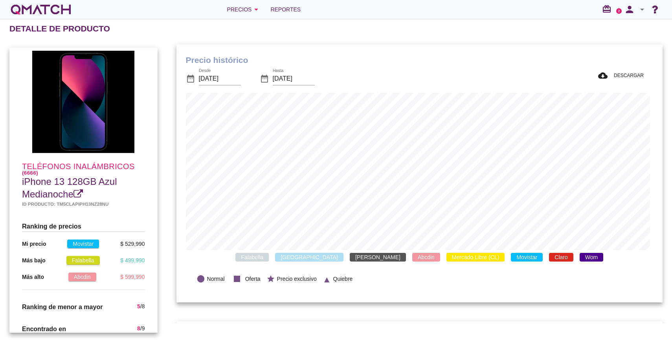
click at [322, 259] on span "[GEOGRAPHIC_DATA]" at bounding box center [309, 257] width 68 height 9
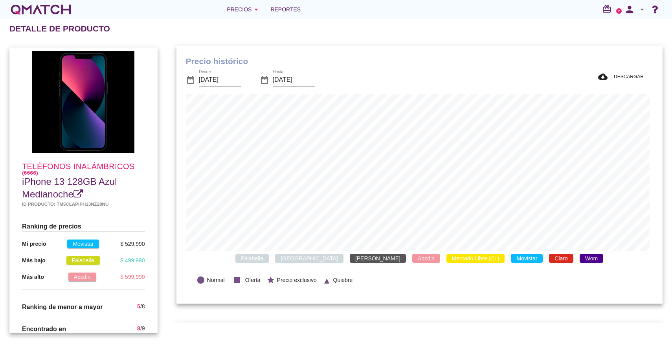
drag, startPoint x: 368, startPoint y: 258, endPoint x: 362, endPoint y: 259, distance: 6.8
click at [368, 258] on div "[PERSON_NAME] [PERSON_NAME] Abcdin Mercado Libre (CL) Movistar Claro Wom" at bounding box center [419, 258] width 467 height 15
drag, startPoint x: 360, startPoint y: 259, endPoint x: 372, endPoint y: 259, distance: 11.8
click at [360, 259] on span "[PERSON_NAME]" at bounding box center [378, 258] width 56 height 9
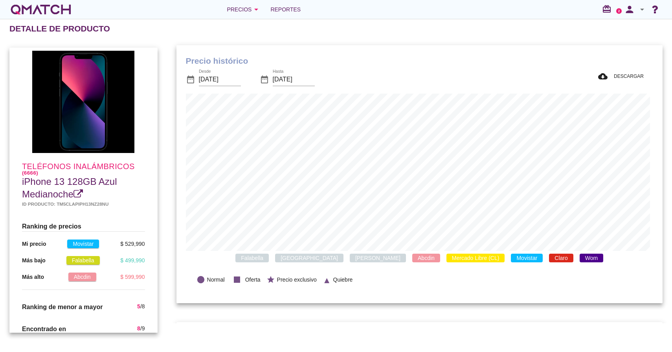
scroll to position [258, 483]
click at [412, 259] on span "Abcdin" at bounding box center [426, 258] width 28 height 9
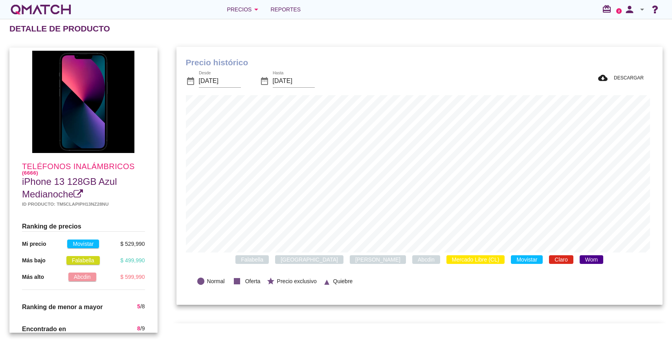
click at [447, 260] on span "Mercado Libre (CL)" at bounding box center [476, 259] width 59 height 9
drag, startPoint x: 489, startPoint y: 261, endPoint x: 496, endPoint y: 261, distance: 7.1
click at [511, 261] on span "Movistar" at bounding box center [527, 260] width 32 height 9
drag, startPoint x: 510, startPoint y: 261, endPoint x: 525, endPoint y: 261, distance: 14.5
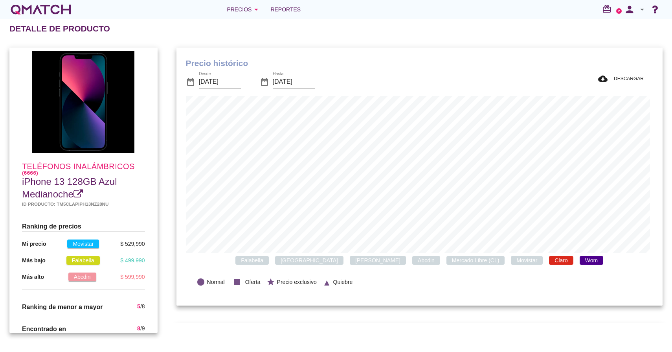
click at [549, 261] on span "Claro" at bounding box center [561, 260] width 24 height 9
click at [580, 262] on span "Wom" at bounding box center [592, 260] width 24 height 9
click at [420, 265] on div "Falabella Paris Ripley Abcdin Mercado Libre (CL) Movistar Claro Wom" at bounding box center [419, 260] width 467 height 15
click at [447, 261] on span "Mercado Libre (CL)" at bounding box center [476, 260] width 59 height 9
click at [353, 261] on span "Ripley" at bounding box center [378, 260] width 56 height 9
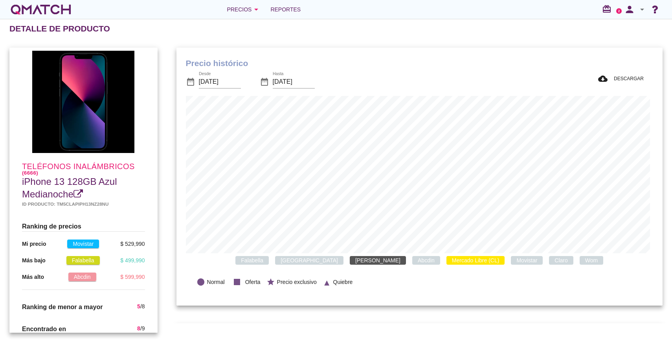
click at [324, 262] on span "[GEOGRAPHIC_DATA]" at bounding box center [309, 260] width 68 height 9
drag, startPoint x: 326, startPoint y: 262, endPoint x: 335, endPoint y: 262, distance: 9.0
click at [326, 262] on span "[GEOGRAPHIC_DATA]" at bounding box center [309, 260] width 68 height 9
click at [447, 263] on span "Mercado Libre (CL)" at bounding box center [476, 260] width 59 height 9
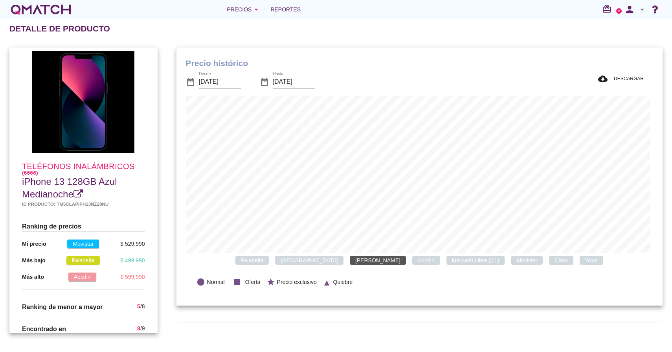
click at [360, 261] on span "Ripley" at bounding box center [378, 260] width 56 height 9
click at [549, 264] on span "Claro" at bounding box center [561, 260] width 24 height 9
drag, startPoint x: 529, startPoint y: 264, endPoint x: 547, endPoint y: 262, distance: 17.8
click at [549, 263] on span "Claro" at bounding box center [561, 260] width 24 height 9
click at [580, 261] on span "Wom" at bounding box center [592, 260] width 24 height 9
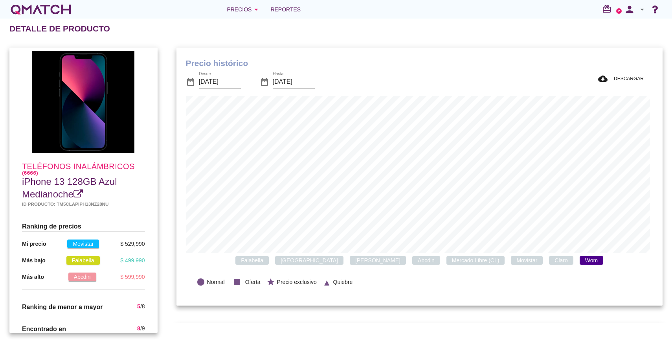
drag, startPoint x: 549, startPoint y: 261, endPoint x: 545, endPoint y: 261, distance: 4.3
click at [580, 261] on span "Wom" at bounding box center [592, 260] width 24 height 9
click at [511, 260] on span "Movistar" at bounding box center [527, 260] width 32 height 9
click at [452, 260] on span "Mercado Libre (CL)" at bounding box center [476, 260] width 59 height 9
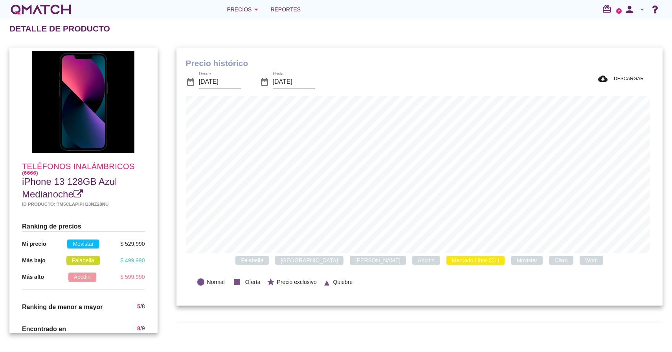
click at [447, 260] on span "Mercado Libre (CL)" at bounding box center [476, 260] width 59 height 9
click at [350, 261] on span "Ripley" at bounding box center [378, 260] width 56 height 9
drag, startPoint x: 140, startPoint y: 245, endPoint x: 31, endPoint y: 244, distance: 108.9
click at [31, 244] on div "Ranking de precios Mi precio Movistar $ 529,990 Más bajo Falabella $ 499,990 Má…" at bounding box center [84, 255] width 136 height 81
drag, startPoint x: 138, startPoint y: 262, endPoint x: 22, endPoint y: 259, distance: 115.6
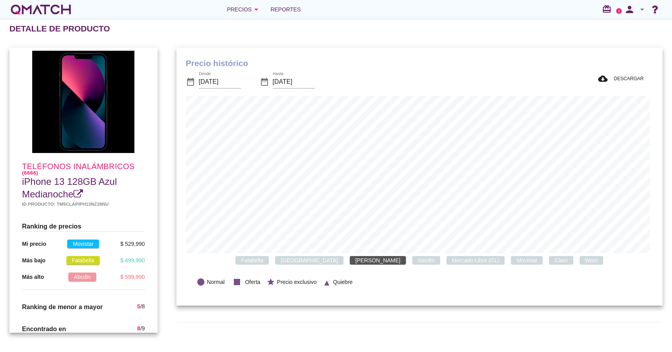
click at [20, 259] on div "Ranking de precios Mi precio Movistar $ 529,990 Más bajo Falabella $ 499,990 Má…" at bounding box center [84, 255] width 136 height 81
click at [115, 256] on div at bounding box center [110, 260] width 21 height 8
drag, startPoint x: 138, startPoint y: 278, endPoint x: 50, endPoint y: 278, distance: 88.4
click at [50, 278] on div "Más alto Abcdin $ 599,990" at bounding box center [83, 277] width 123 height 8
click at [120, 287] on div "Más alto Abcdin $ 599,990" at bounding box center [83, 281] width 123 height 17
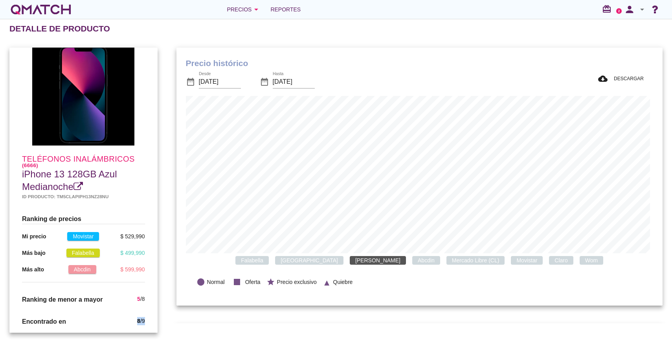
drag, startPoint x: 140, startPoint y: 322, endPoint x: 132, endPoint y: 322, distance: 7.1
click at [137, 322] on div "8 / 9" at bounding box center [140, 321] width 7 height 9
